Goal: Book appointment/travel/reservation

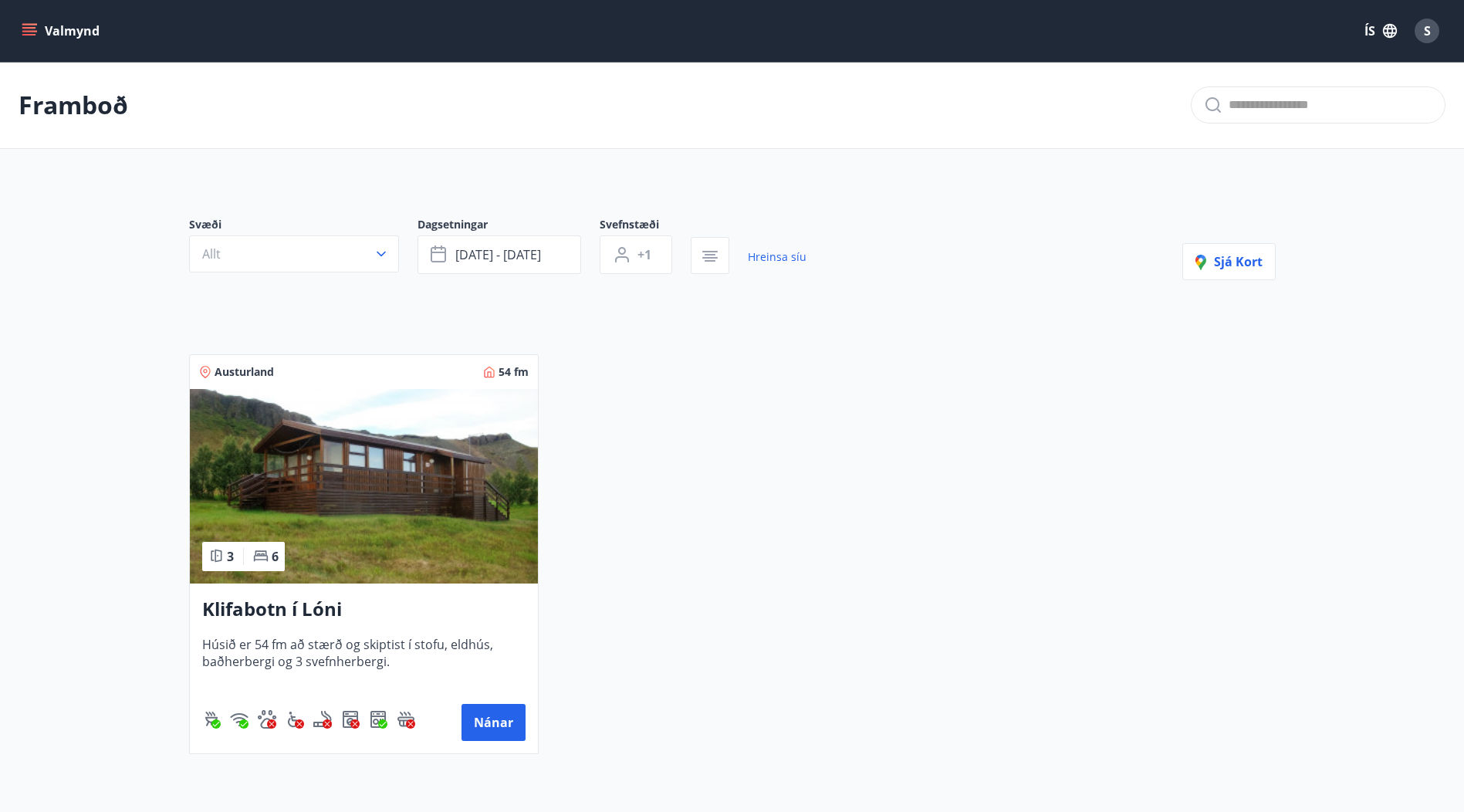
click at [26, 26] on icon "menu" at bounding box center [29, 31] width 16 height 16
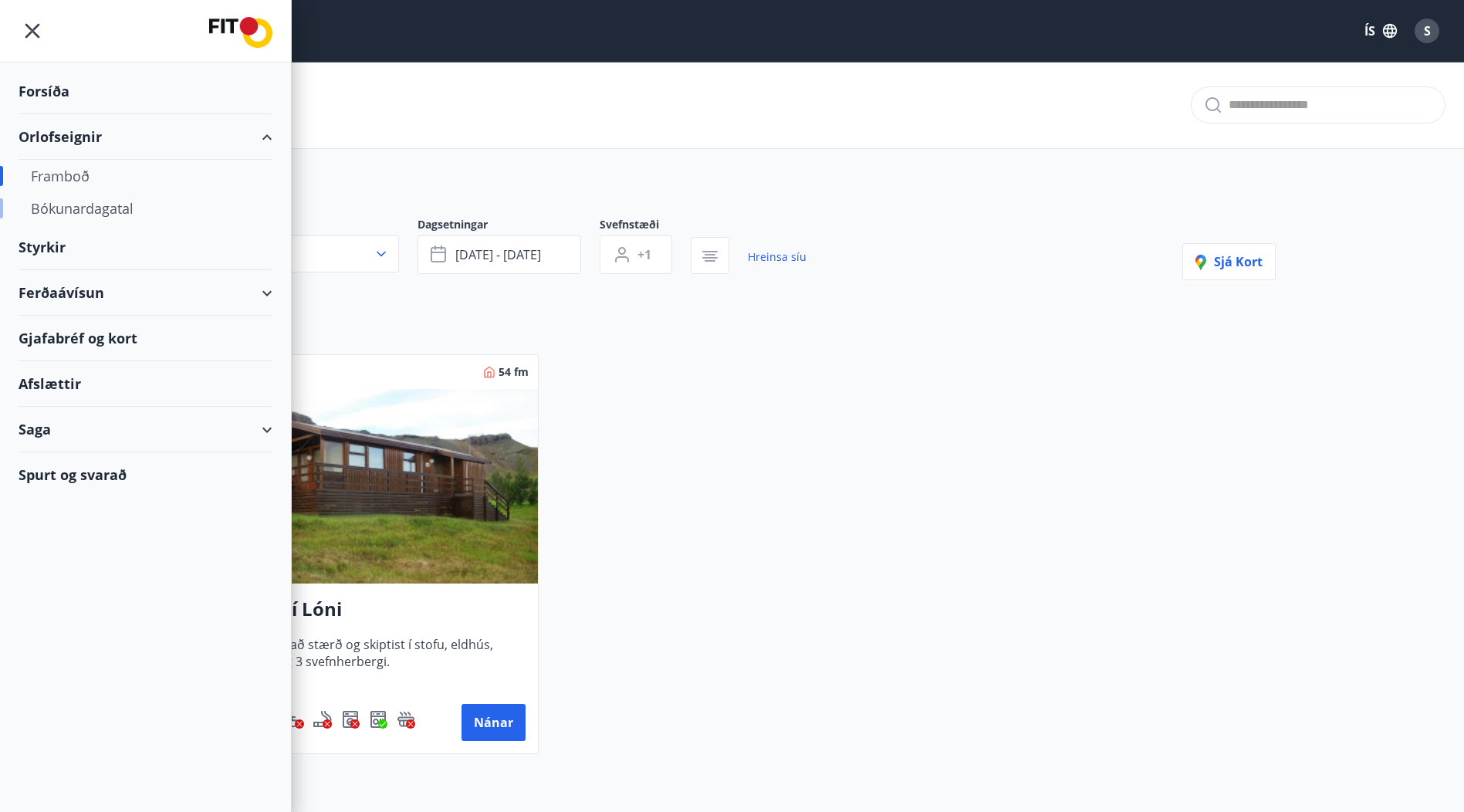
click at [78, 203] on div "Bókunardagatal" at bounding box center [145, 208] width 229 height 32
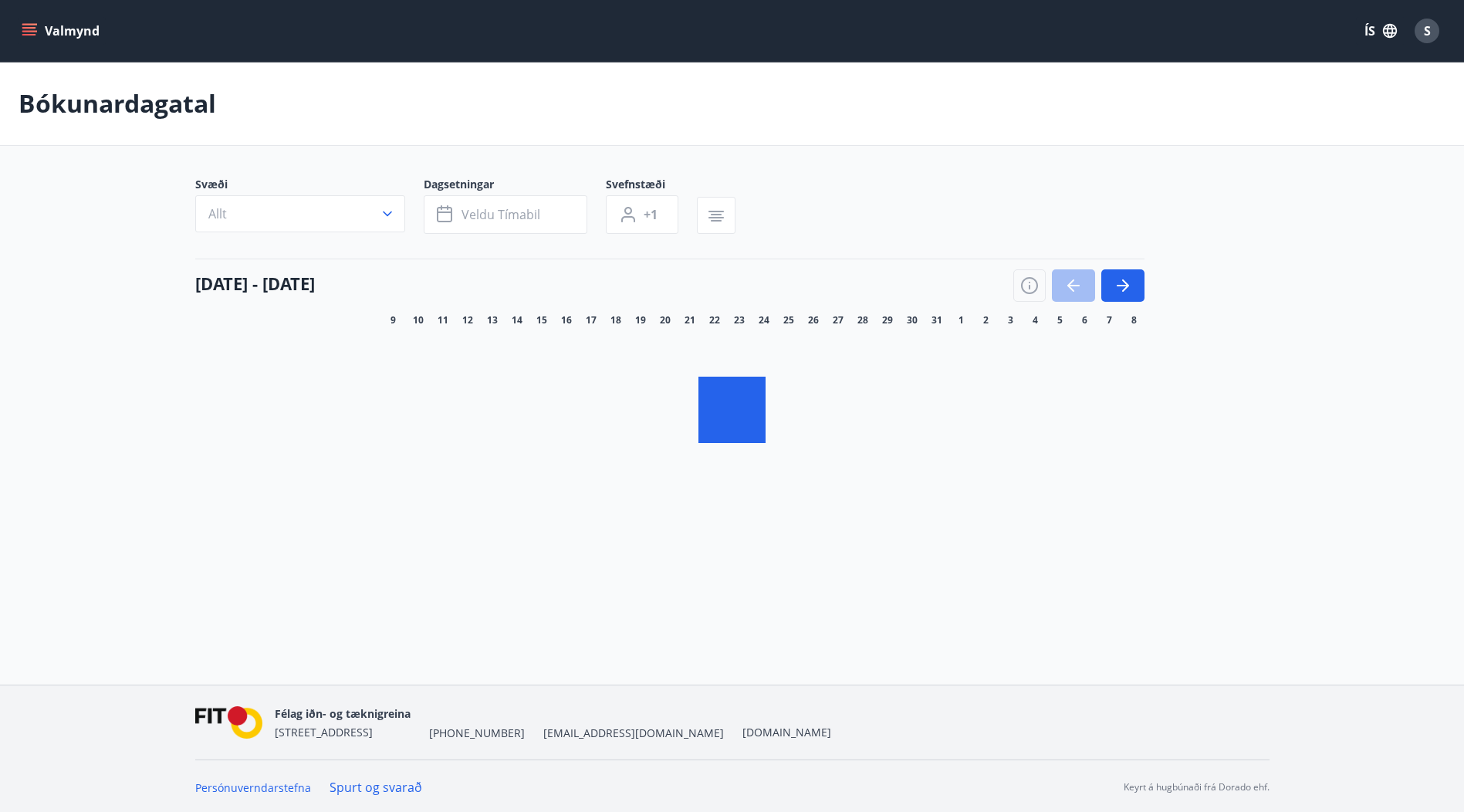
click at [26, 18] on button "Valmynd" at bounding box center [62, 31] width 87 height 28
click at [27, 30] on icon "menu" at bounding box center [29, 31] width 16 height 16
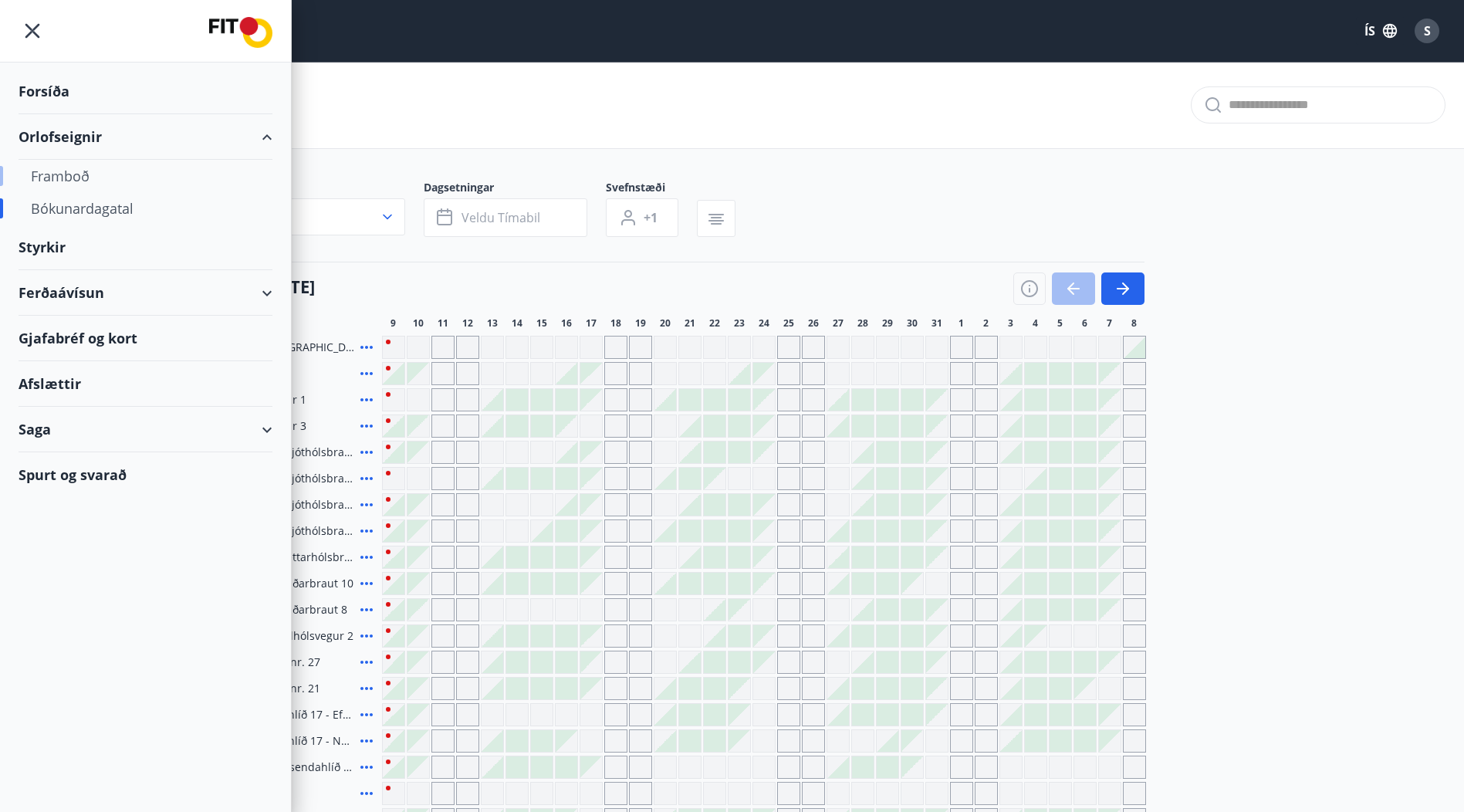
click at [46, 177] on div "Framboð" at bounding box center [145, 176] width 229 height 32
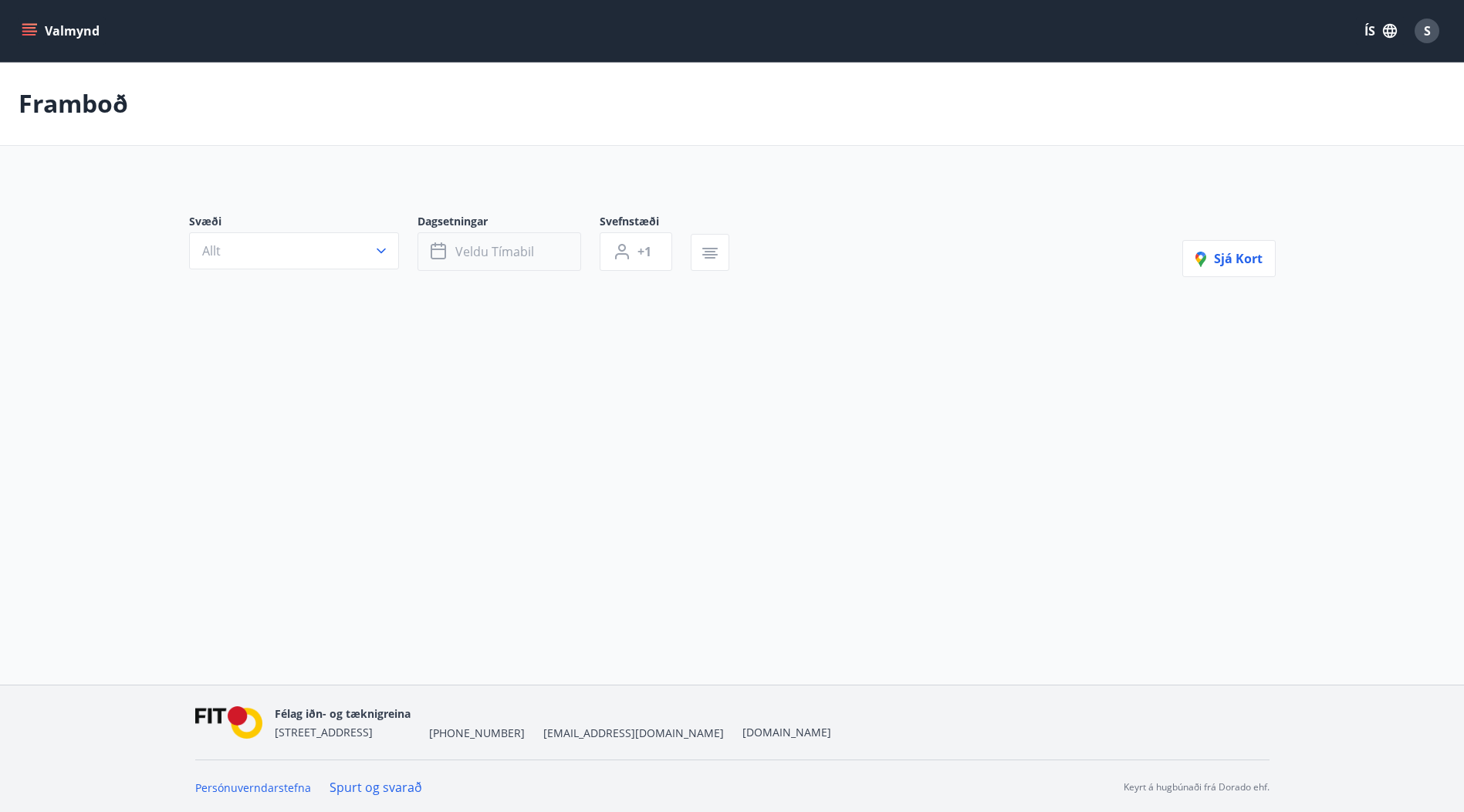
click at [529, 254] on span "Veldu tímabil" at bounding box center [494, 252] width 79 height 17
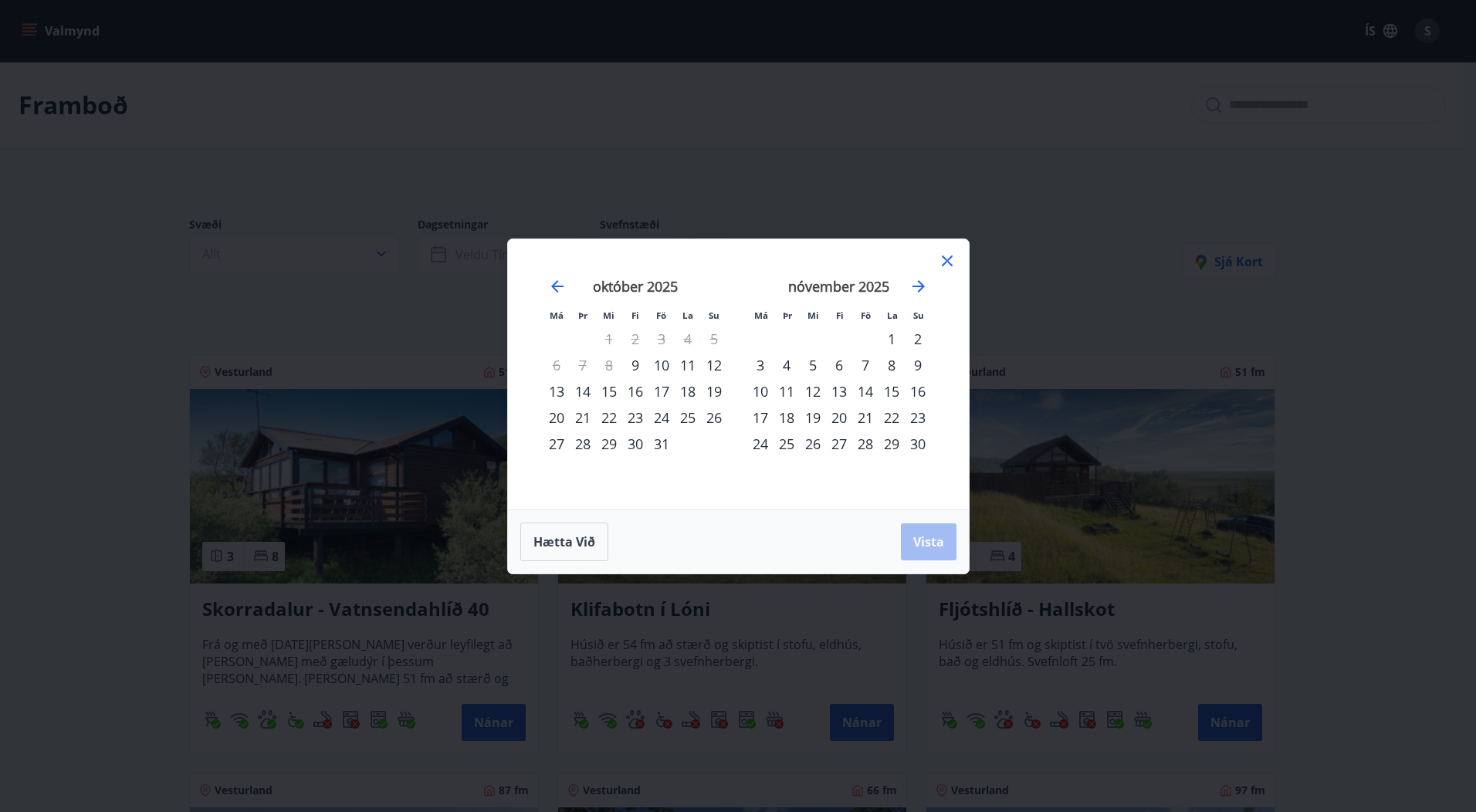
click at [662, 416] on div "24" at bounding box center [662, 417] width 26 height 26
click at [554, 445] on div "27" at bounding box center [556, 444] width 26 height 26
click at [906, 539] on button "Vista" at bounding box center [929, 542] width 56 height 37
